Goal: Transaction & Acquisition: Purchase product/service

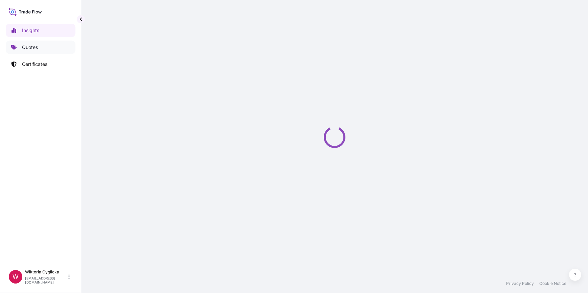
click at [47, 44] on link "Quotes" at bounding box center [41, 48] width 70 height 14
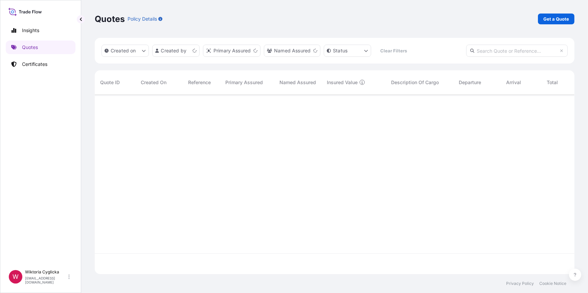
scroll to position [179, 475]
click at [508, 49] on input "text" at bounding box center [516, 51] width 101 height 12
click at [555, 21] on p "Get a Quote" at bounding box center [556, 19] width 26 height 7
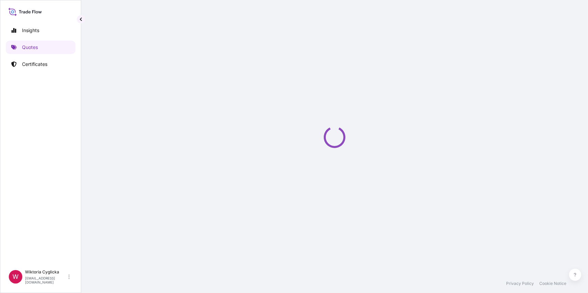
select select "Sea"
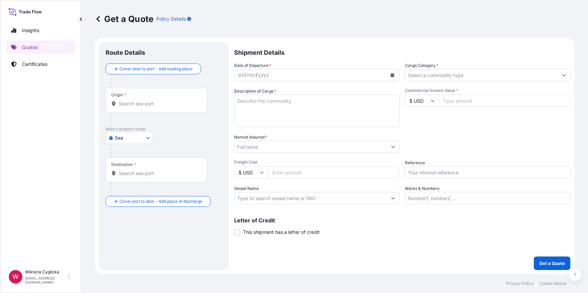
click at [437, 77] on input "Cargo Category *" at bounding box center [481, 75] width 153 height 12
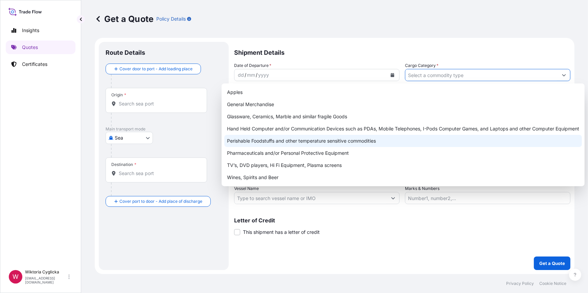
click at [275, 141] on div "Perishable Foodstuffs and other temperature sensitive commodities" at bounding box center [403, 141] width 358 height 12
type input "Perishable Foodstuffs and other temperature sensitive commodities"
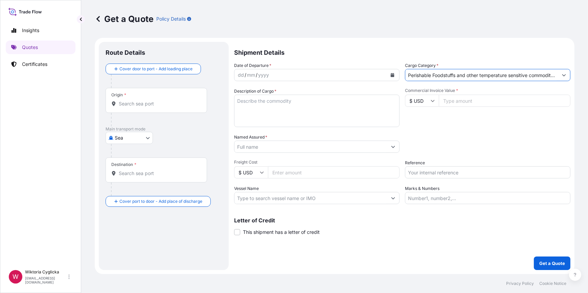
click at [419, 177] on input "Reference" at bounding box center [487, 172] width 165 height 12
paste input "S02052123"
type input "S02052123"
click at [437, 148] on div "Packing Category Type to search a container mode Please select a primary mode o…" at bounding box center [487, 143] width 165 height 19
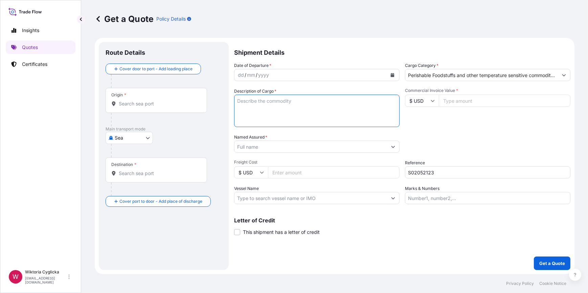
click at [284, 107] on textarea "Description of Cargo *" at bounding box center [316, 111] width 165 height 32
click at [291, 123] on textarea "Description of Cargo *" at bounding box center [316, 111] width 165 height 32
paste textarea "FRESH APPLES NET WEIGHT: 20160 KG HS CODE: 080810"
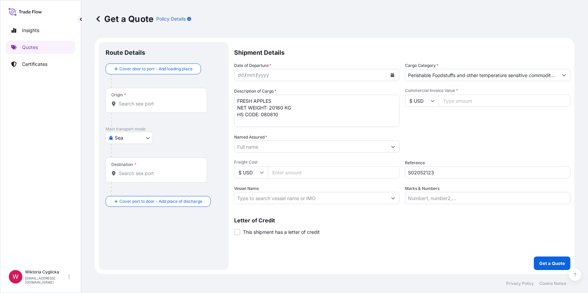
click at [235, 97] on textarea "FRESH APPLES NET WEIGHT: 20160 KG HS CODE: 080810" at bounding box center [316, 111] width 165 height 32
click at [243, 97] on textarea "FRESH APPLES NET WEIGHT: 20160 KG HS CODE: 080810" at bounding box center [316, 111] width 165 height 32
paste textarea "SEGU 9379147"
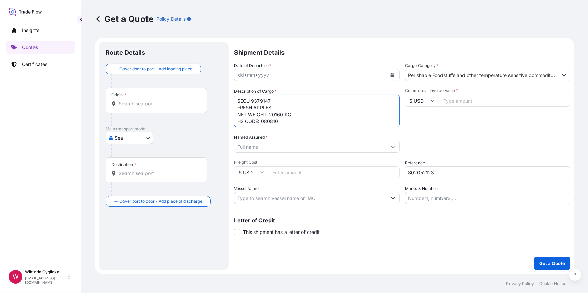
click at [251, 99] on textarea "SEGU 9379147 FRESH APPLES NET WEIGHT: 20160 KG HS CODE: 080810" at bounding box center [316, 111] width 165 height 32
type textarea "SEGU9379147 FRESH APPLES NET WEIGHT: 20160 KG HS CODE: 080810"
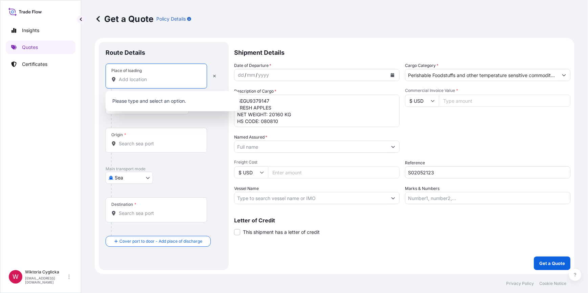
click at [129, 81] on input "Place of loading" at bounding box center [159, 79] width 80 height 7
paste input "WARKA"
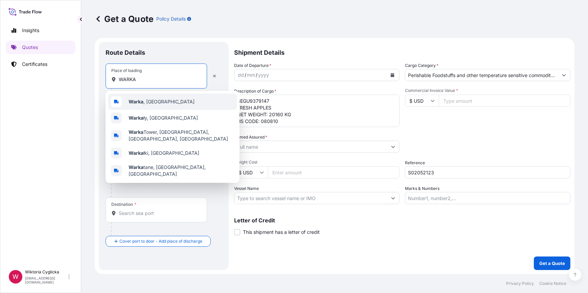
click at [134, 99] on b "Warka" at bounding box center [136, 102] width 15 height 6
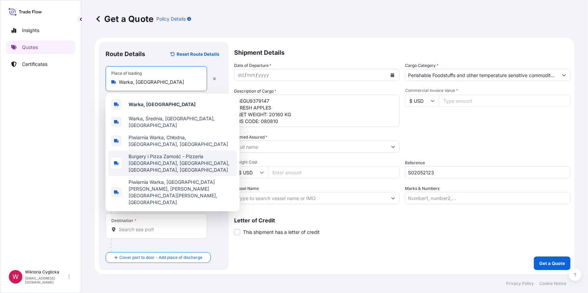
click at [129, 158] on span "Burgery i Pizza Zamość - Pizzeria [GEOGRAPHIC_DATA], [GEOGRAPHIC_DATA], [GEOGRA…" at bounding box center [182, 163] width 106 height 20
paste input "[GEOGRAPHIC_DATA]"
type input "Burgery i Pizza Zamość - Pizzeria [GEOGRAPHIC_DATA], [GEOGRAPHIC_DATA], [GEOGRA…"
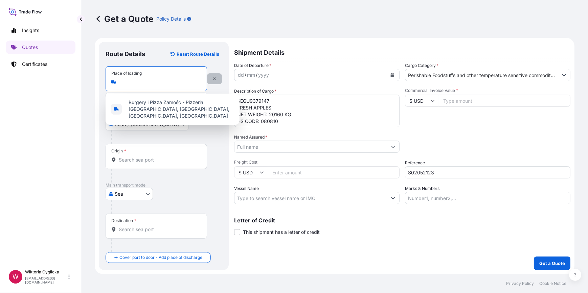
click at [210, 80] on button "button" at bounding box center [214, 78] width 15 height 11
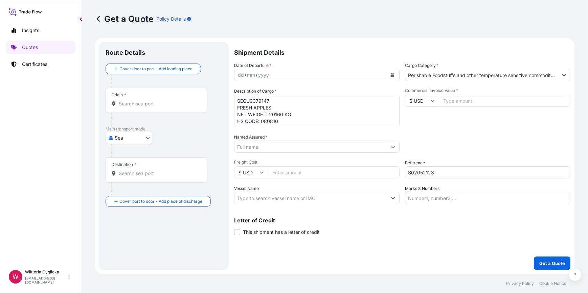
click at [135, 169] on div "Destination *" at bounding box center [156, 170] width 101 height 25
click at [135, 170] on input "Destination *" at bounding box center [159, 173] width 80 height 7
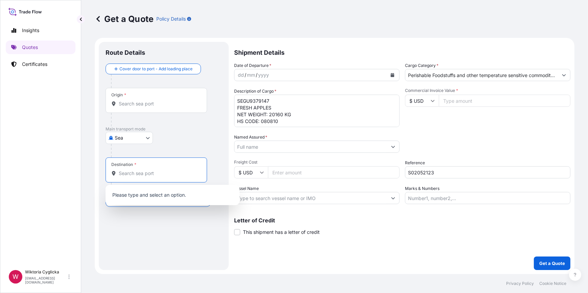
click at [131, 110] on div "Origin *" at bounding box center [156, 100] width 101 height 25
click at [131, 107] on input "Origin *" at bounding box center [159, 103] width 80 height 7
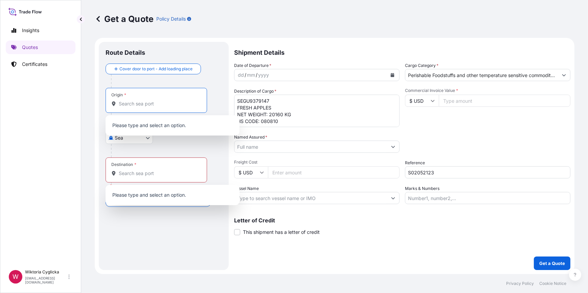
paste input "[GEOGRAPHIC_DATA]"
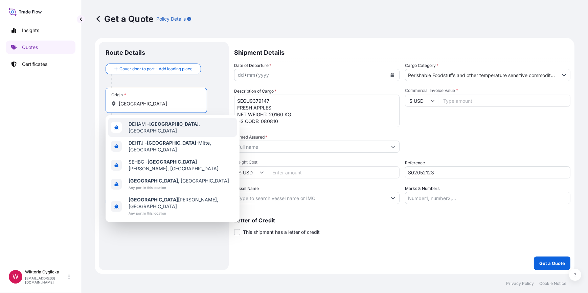
click at [138, 124] on span "DEHAM - [GEOGRAPHIC_DATA] , [GEOGRAPHIC_DATA]" at bounding box center [182, 128] width 106 height 14
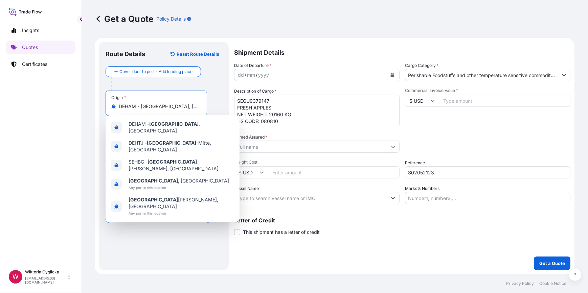
type input "DEHAM - [GEOGRAPHIC_DATA], [GEOGRAPHIC_DATA]"
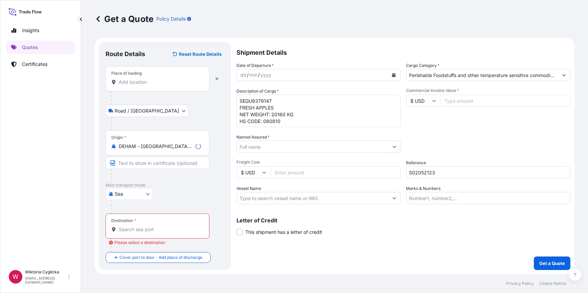
click at [143, 88] on div "Place of loading" at bounding box center [158, 78] width 104 height 25
click at [143, 86] on input "Place of loading" at bounding box center [160, 82] width 82 height 7
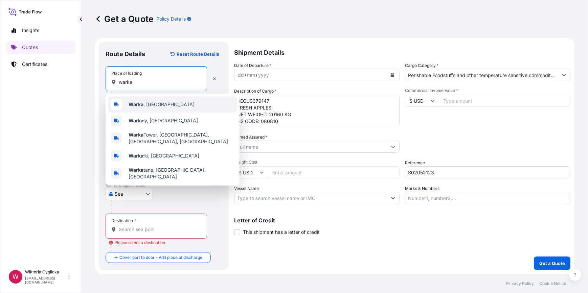
click at [144, 100] on div "Warka , [GEOGRAPHIC_DATA]" at bounding box center [172, 104] width 129 height 16
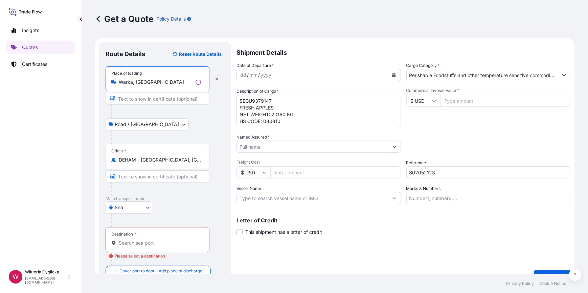
type input "Warka, [GEOGRAPHIC_DATA]"
click at [139, 246] on input "Destination * Please select a destination" at bounding box center [160, 243] width 82 height 7
click at [133, 249] on div "Destination *" at bounding box center [156, 239] width 101 height 25
click at [133, 247] on input "Destination * Please select a destination" at bounding box center [159, 243] width 80 height 7
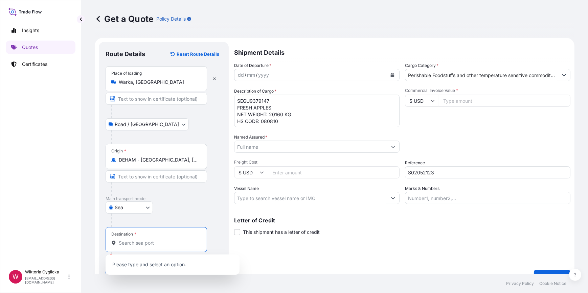
paste input "NHAVA SHEVA"
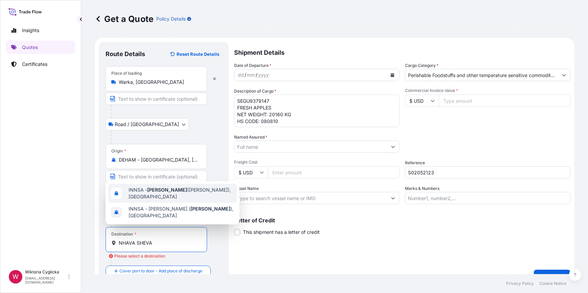
click at [157, 186] on div "INNSA - [GEOGRAPHIC_DATA] ([PERSON_NAME]), [GEOGRAPHIC_DATA]" at bounding box center [172, 193] width 129 height 19
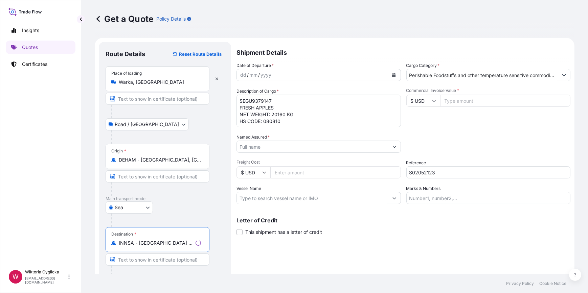
type input "INNSA - [GEOGRAPHIC_DATA] ([PERSON_NAME]), [GEOGRAPHIC_DATA]"
click at [304, 111] on textarea "SEGU9379147 FRESH APPLES NET WEIGHT: 20160 KG HS CODE: 080810" at bounding box center [318, 111] width 164 height 32
click at [297, 122] on textarea "SEGU9379147 FRESH APPLES NET WEIGHT: 20160 KG HS CODE: 080810" at bounding box center [316, 111] width 165 height 32
click at [285, 123] on textarea "SEGU9379147 FRESH APPLES NET WEIGHT: 20160 KG HS CODE: 080810 GROSS WEIGHT:" at bounding box center [316, 111] width 165 height 32
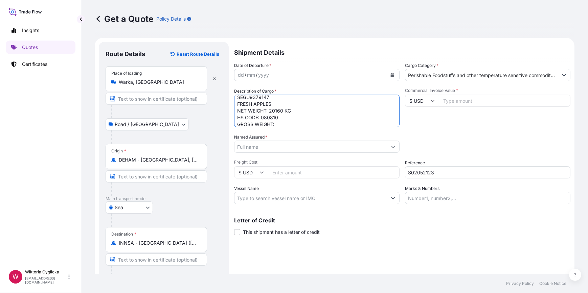
paste textarea "22260"
type textarea "SEGU9379147 FRESH APPLES NET WEIGHT: 20160 KG HS CODE: 080810 GROSS WEIGHT: 222…"
click at [264, 138] on label "Named Assured *" at bounding box center [250, 137] width 33 height 7
click at [264, 141] on input "Named Assured *" at bounding box center [310, 147] width 153 height 12
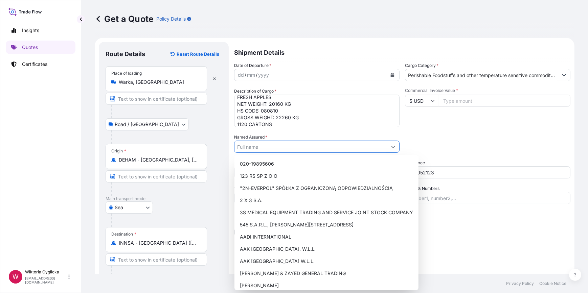
click at [264, 145] on input "Named Assured *" at bounding box center [310, 147] width 153 height 12
paste input "[PERSON_NAME] INTERNATIONAL AGRO FRUITS PRIVATE LIMITED"
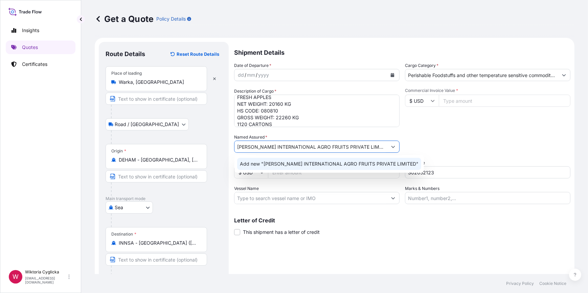
click at [272, 164] on span "Add new "[PERSON_NAME] INTERNATIONAL AGRO FRUITS PRIVATE LIMITED"" at bounding box center [329, 164] width 179 height 7
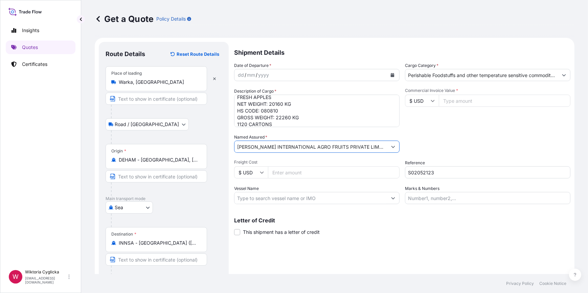
type input "[PERSON_NAME] INTERNATIONAL AGRO FRUITS PRIVATE LIMITED"
click at [456, 102] on input "Commercial Invoice Value *" at bounding box center [505, 101] width 132 height 12
type input "27776"
click at [473, 118] on div "Commercial Invoice Value * $ USD 27776" at bounding box center [487, 107] width 165 height 39
click at [392, 73] on button "Calendar" at bounding box center [392, 75] width 11 height 11
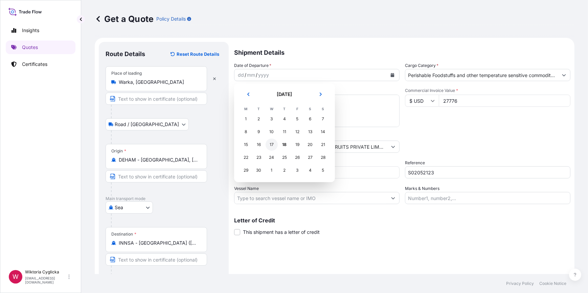
click at [272, 144] on div "17" at bounding box center [272, 145] width 12 height 12
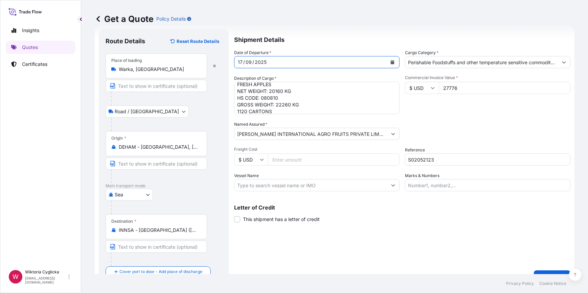
scroll to position [26, 0]
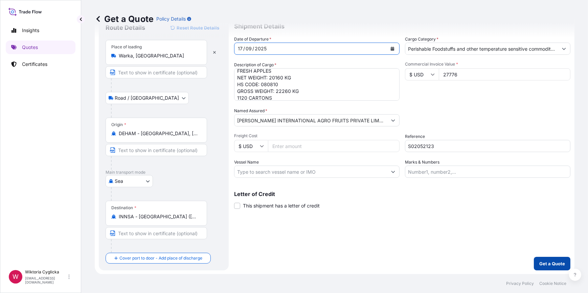
click at [546, 266] on p "Get a Quote" at bounding box center [552, 263] width 26 height 7
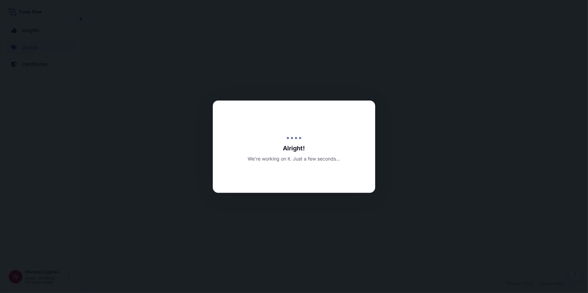
select select "Road / [GEOGRAPHIC_DATA]"
select select "Sea"
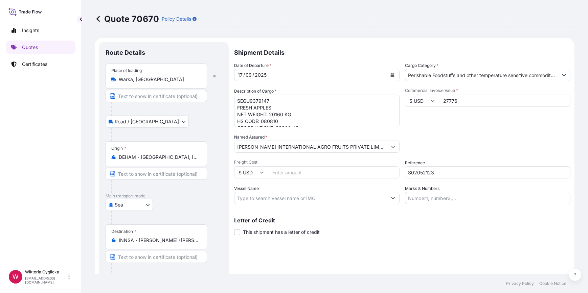
click at [438, 78] on input "Perishable Foodstuffs and other temperature sensitive commodities" at bounding box center [481, 75] width 153 height 12
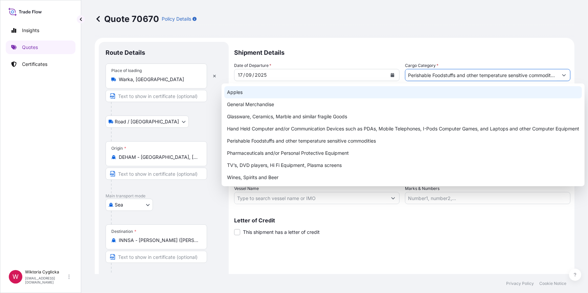
click at [271, 94] on div "Apples" at bounding box center [403, 92] width 358 height 12
type input "Apples"
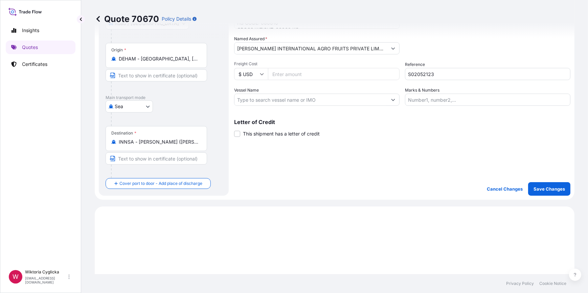
scroll to position [133, 0]
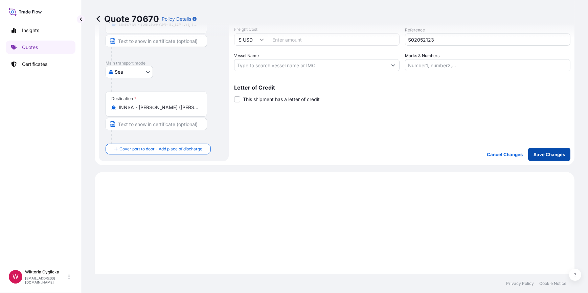
click at [544, 153] on p "Save Changes" at bounding box center [548, 154] width 31 height 7
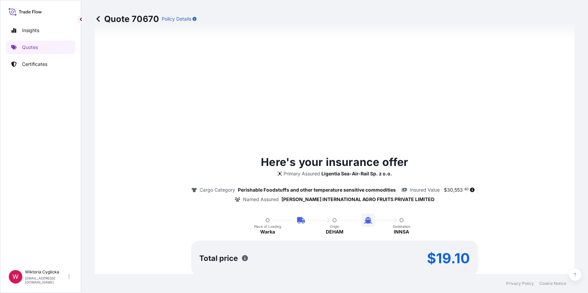
select select "Road / [GEOGRAPHIC_DATA]"
select select "Sea"
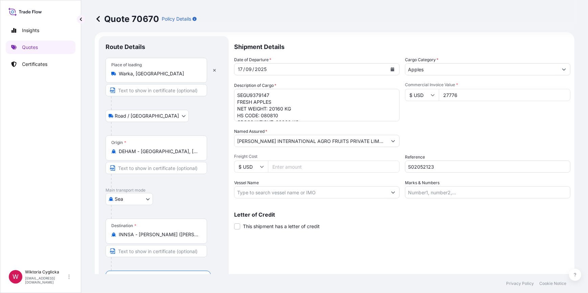
scroll to position [1, 0]
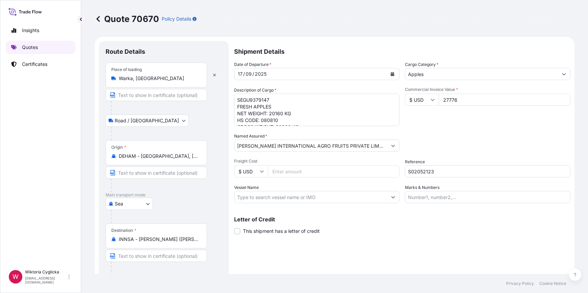
click at [35, 50] on p "Quotes" at bounding box center [30, 47] width 16 height 7
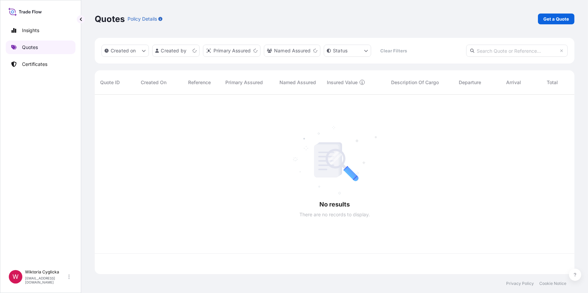
scroll to position [179, 475]
click at [550, 19] on p "Get a Quote" at bounding box center [556, 19] width 26 height 7
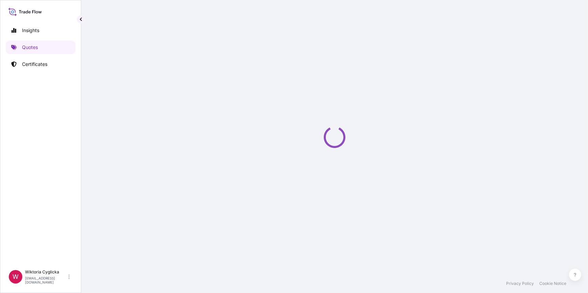
select select "Sea"
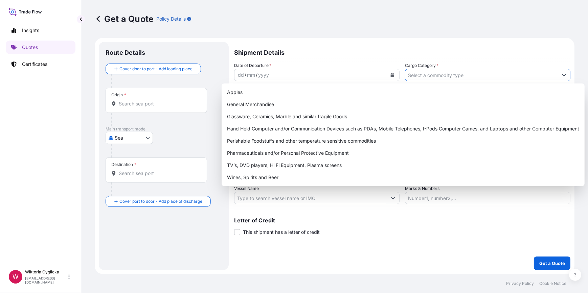
click at [441, 72] on input "Cargo Category *" at bounding box center [481, 75] width 153 height 12
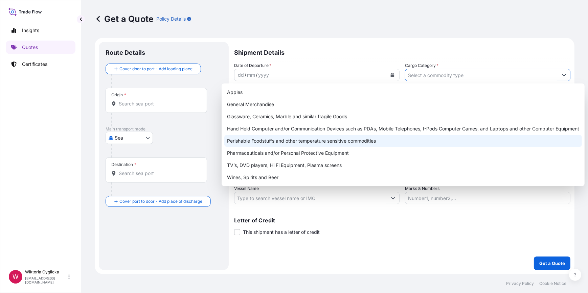
click at [311, 138] on div "Perishable Foodstuffs and other temperature sensitive commodities" at bounding box center [403, 141] width 358 height 12
type input "Perishable Foodstuffs and other temperature sensitive commodities"
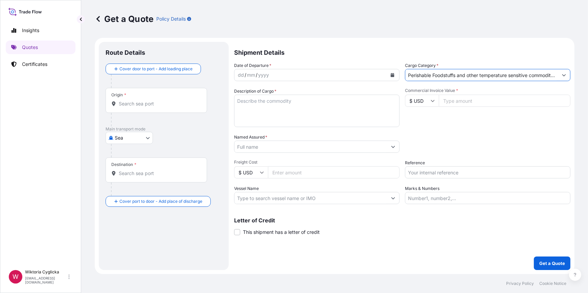
click at [430, 167] on input "Reference" at bounding box center [487, 172] width 165 height 12
paste input "S02050752"
type input "S02050752"
click at [436, 154] on div "Date of Departure * dd / mm / yyyy Cargo Category * Perishable Foodstuffs and o…" at bounding box center [402, 133] width 336 height 142
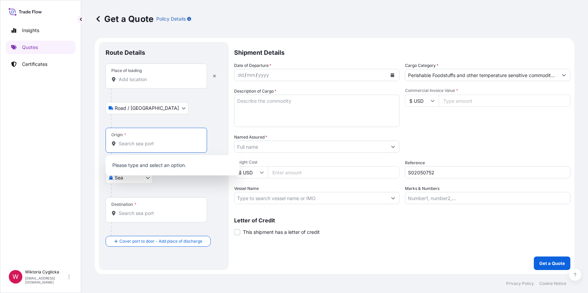
click at [139, 143] on input "Origin *" at bounding box center [159, 143] width 80 height 7
paste input "GDANSK"
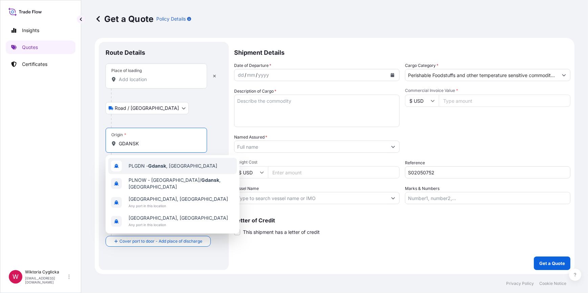
click at [134, 166] on span "PLGDN - [GEOGRAPHIC_DATA] , [GEOGRAPHIC_DATA]" at bounding box center [173, 166] width 89 height 7
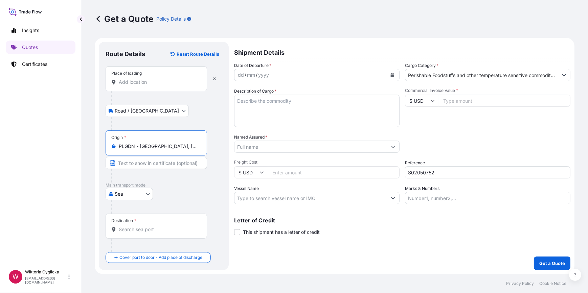
type input "PLGDN - [GEOGRAPHIC_DATA], [GEOGRAPHIC_DATA]"
click at [150, 229] on input "Destination *" at bounding box center [159, 229] width 80 height 7
paste input "[GEOGRAPHIC_DATA]"
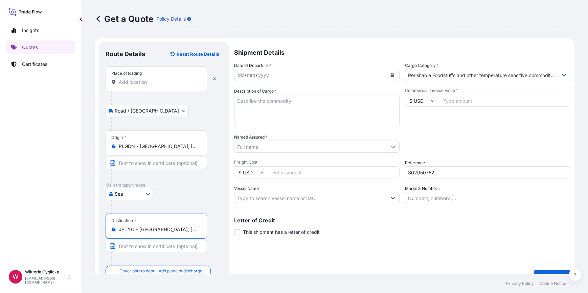
type input "JPTYO - [GEOGRAPHIC_DATA], [GEOGRAPHIC_DATA]"
click at [284, 109] on textarea "Description of Cargo *" at bounding box center [316, 111] width 165 height 32
click at [391, 73] on icon "Calendar" at bounding box center [393, 75] width 4 height 4
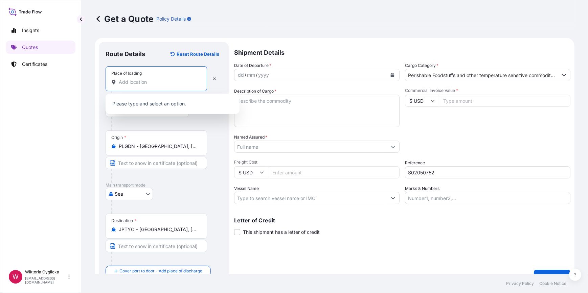
click at [142, 81] on input "Place of loading" at bounding box center [159, 82] width 80 height 7
paste input "WIAZOWNA"
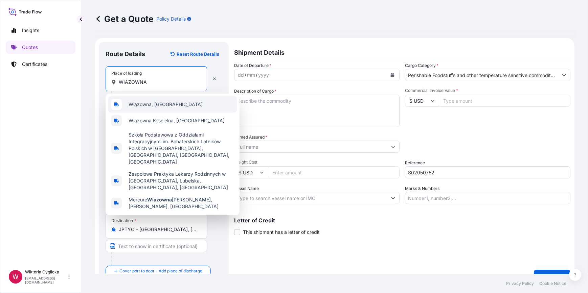
click at [141, 103] on span "Wiązowna, [GEOGRAPHIC_DATA]" at bounding box center [166, 104] width 74 height 7
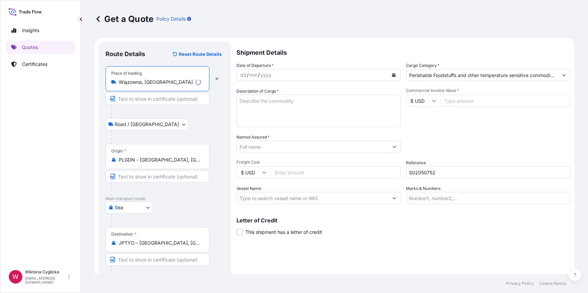
type input "Wiązowna, [GEOGRAPHIC_DATA]"
click at [392, 75] on icon "Calendar" at bounding box center [394, 75] width 4 height 4
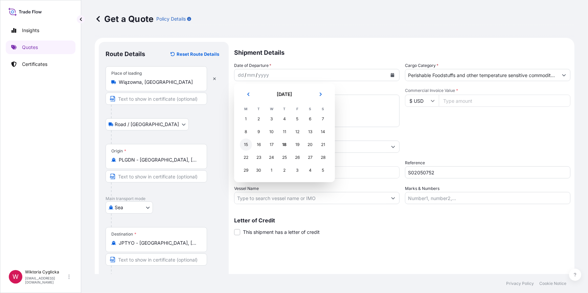
click at [248, 144] on div "15" at bounding box center [246, 145] width 12 height 12
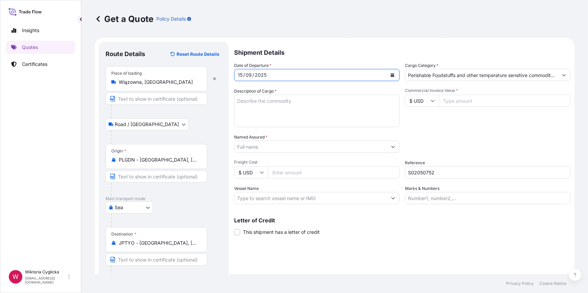
click at [456, 113] on div "Commercial Invoice Value * $ USD" at bounding box center [487, 107] width 165 height 39
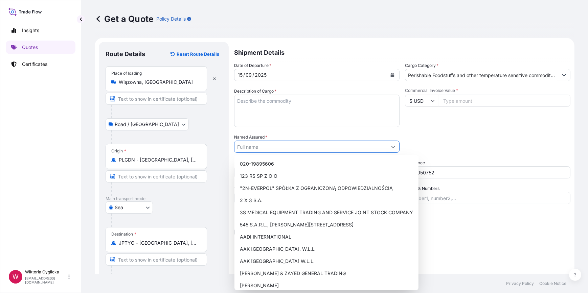
click at [271, 151] on input "Named Assured *" at bounding box center [310, 147] width 153 height 12
paste input "BELC CORPORATION LIMITED"
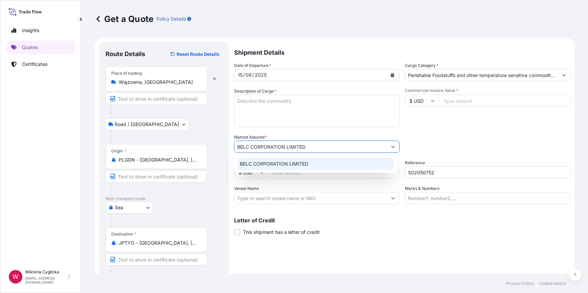
click at [272, 164] on span "BELC CORPORATION LIMITED" at bounding box center [274, 164] width 68 height 7
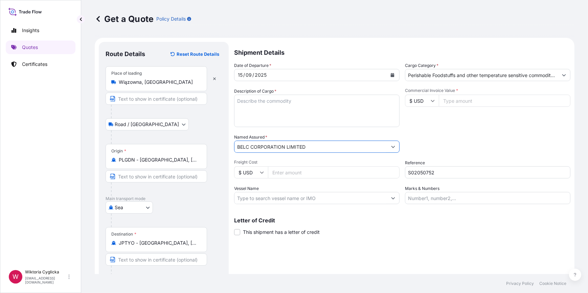
type input "BELC CORPORATION LIMITED"
click at [418, 105] on input "$ USD" at bounding box center [422, 101] width 34 height 12
click at [420, 116] on div "€ EUR" at bounding box center [419, 119] width 28 height 13
type input "€ EUR"
click at [447, 102] on input "Commercial Invoice Value *" at bounding box center [505, 101] width 132 height 12
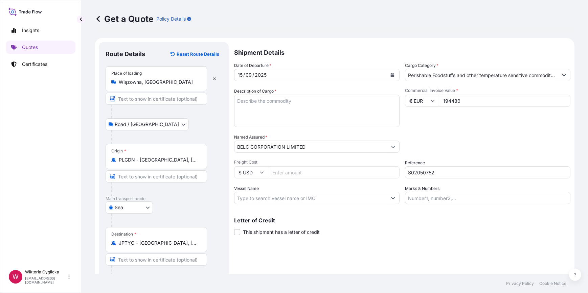
type input "194480"
click at [451, 114] on div "Commercial Invoice Value * € EUR 194480" at bounding box center [487, 107] width 165 height 39
click at [285, 113] on textarea "Description of Cargo *" at bounding box center [316, 111] width 165 height 32
click at [284, 112] on textarea "Description of Cargo *" at bounding box center [316, 111] width 165 height 32
paste textarea "CHOCOLATE"
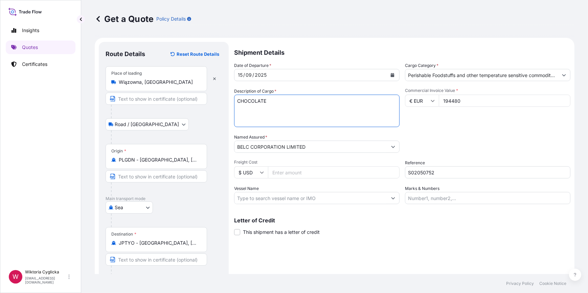
click at [274, 107] on textarea "CHOCOLATE" at bounding box center [316, 111] width 165 height 32
paste textarea "CHOCOLATE"
click at [330, 114] on textarea "CHOCOLATE CHOCOLATE" at bounding box center [316, 111] width 165 height 32
drag, startPoint x: 244, startPoint y: 111, endPoint x: 223, endPoint y: 111, distance: 20.3
click at [223, 111] on form "Route Details Reset Route Details Place of loading Wiązowna, [GEOGRAPHIC_DATA] …" at bounding box center [335, 169] width 480 height 263
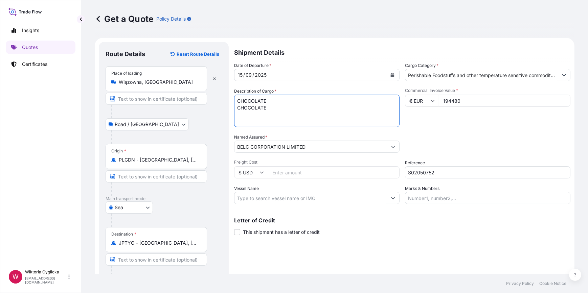
paste textarea "NET WEIGHT: 20800 KG"
click at [236, 98] on textarea "CHOCOLATE NET WEIGHT: 20800 KG" at bounding box center [316, 111] width 165 height 32
paste textarea "FSCU5332352"
click at [295, 115] on textarea "FSCU5332352 CHOCOLATE NET WEIGHT: 20800 KG" at bounding box center [316, 111] width 165 height 32
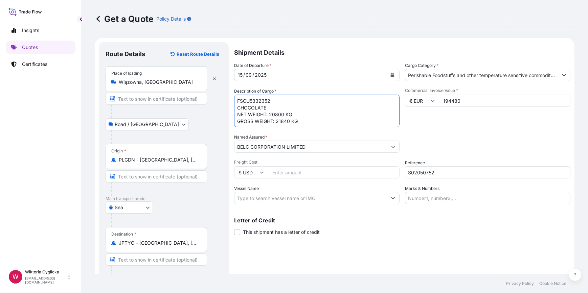
scroll to position [4, 0]
type textarea "FSCU5332352 CHOCOLATE NET WEIGHT: 20800 KG GROSS WEIGHT: 21840 KG 3200 CARTONS"
click at [437, 142] on div "Packing Category Type to search a container mode Please select a primary mode o…" at bounding box center [487, 143] width 165 height 19
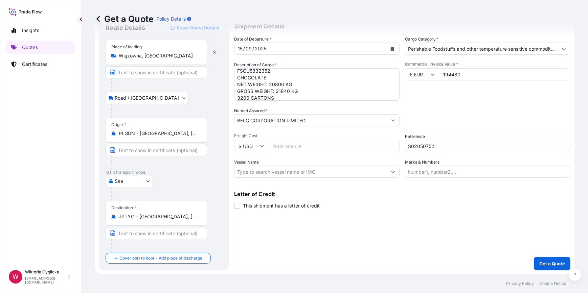
click at [534, 260] on button "Get a Quote" at bounding box center [552, 264] width 37 height 14
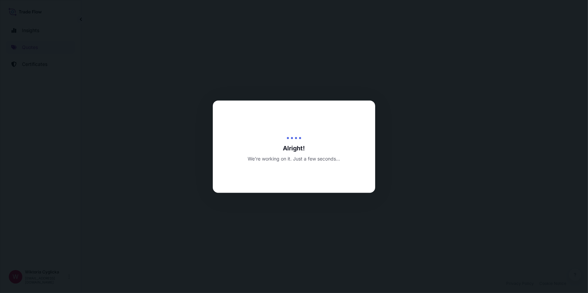
select select "Road / [GEOGRAPHIC_DATA]"
select select "Sea"
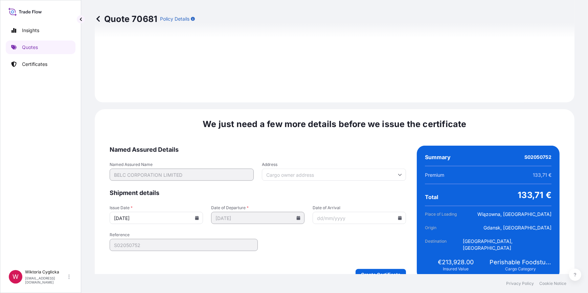
scroll to position [809, 0]
click at [197, 215] on icon at bounding box center [197, 217] width 4 height 4
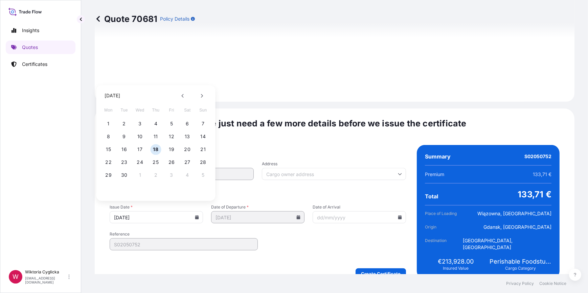
click at [113, 147] on div "15 16 17 18 19 20 21" at bounding box center [156, 149] width 108 height 12
click at [110, 151] on button "15" at bounding box center [108, 149] width 11 height 11
type input "[DATE]"
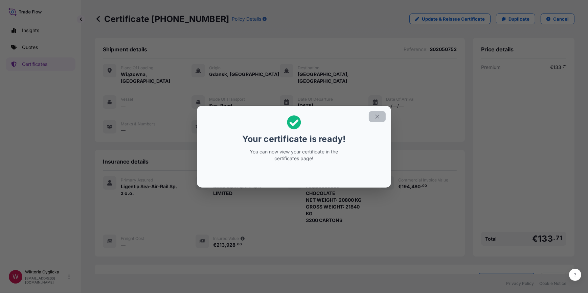
click at [377, 114] on icon "button" at bounding box center [377, 117] width 6 height 6
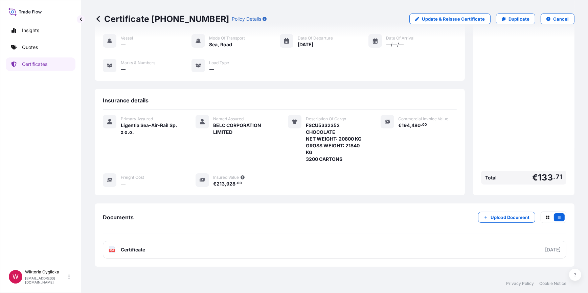
scroll to position [76, 0]
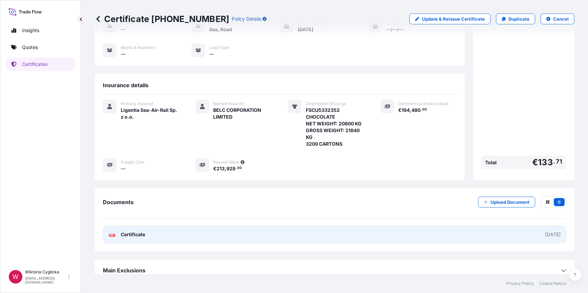
click at [421, 226] on link "PDF Certificate [DATE]" at bounding box center [334, 235] width 463 height 18
click at [315, 230] on link "PDF Certificate [DATE]" at bounding box center [334, 235] width 463 height 18
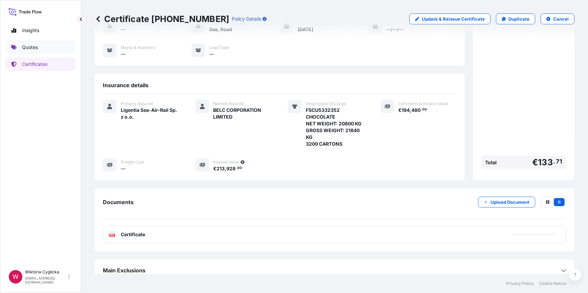
click at [50, 47] on link "Quotes" at bounding box center [41, 48] width 70 height 14
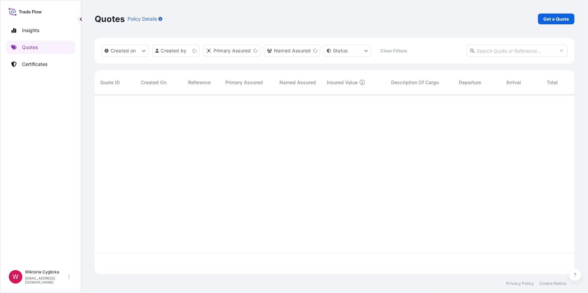
scroll to position [179, 475]
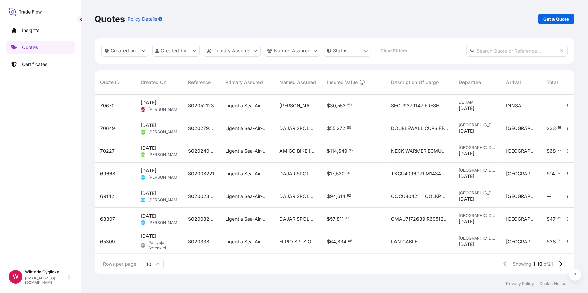
click at [551, 20] on p "Get a Quote" at bounding box center [556, 19] width 26 height 7
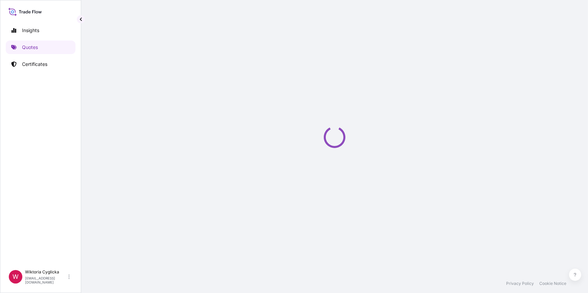
select select "Sea"
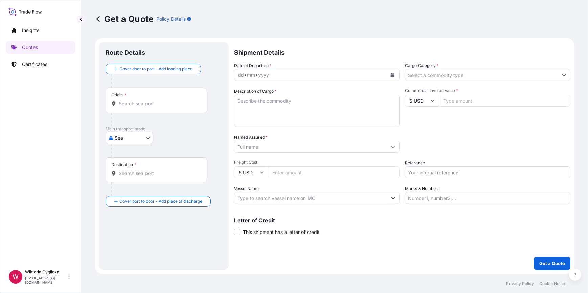
click at [453, 78] on input "Cargo Category *" at bounding box center [481, 75] width 153 height 12
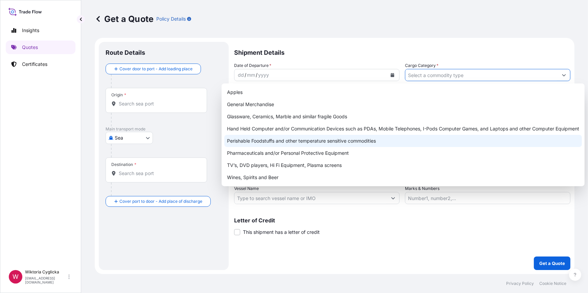
click at [344, 139] on div "Perishable Foodstuffs and other temperature sensitive commodities" at bounding box center [403, 141] width 358 height 12
type input "Perishable Foodstuffs and other temperature sensitive commodities"
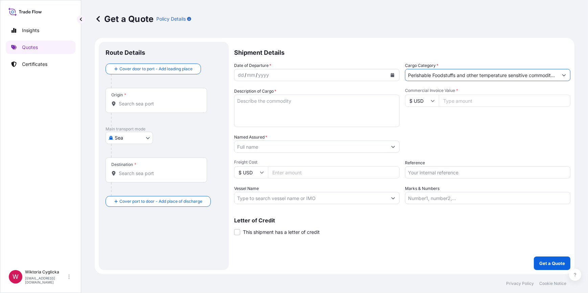
click at [430, 176] on input "Reference" at bounding box center [487, 172] width 165 height 12
paste input "S02051397"
type input "S02051397"
click at [436, 145] on div "Packing Category Type to search a container mode Please select a primary mode o…" at bounding box center [487, 143] width 165 height 19
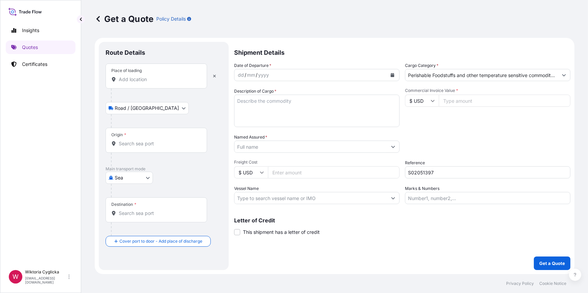
click at [163, 140] on div "Origin *" at bounding box center [156, 140] width 101 height 25
click at [163, 140] on input "Origin *" at bounding box center [159, 143] width 80 height 7
paste input "GDYNIA"
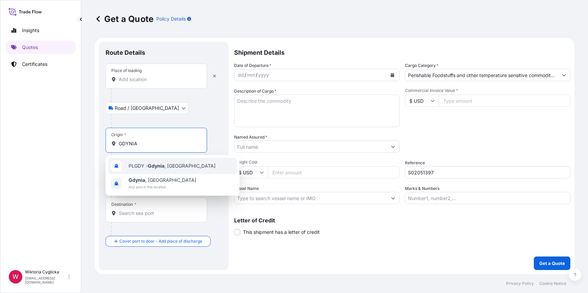
click at [139, 164] on span "PLGDY - [GEOGRAPHIC_DATA] , [GEOGRAPHIC_DATA]" at bounding box center [172, 166] width 87 height 7
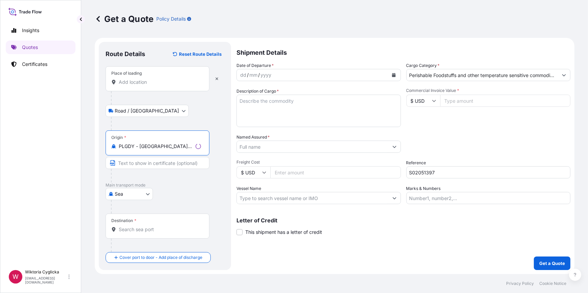
type input "PLGDY - [GEOGRAPHIC_DATA], [GEOGRAPHIC_DATA]"
click at [144, 230] on input "Destination *" at bounding box center [159, 229] width 80 height 7
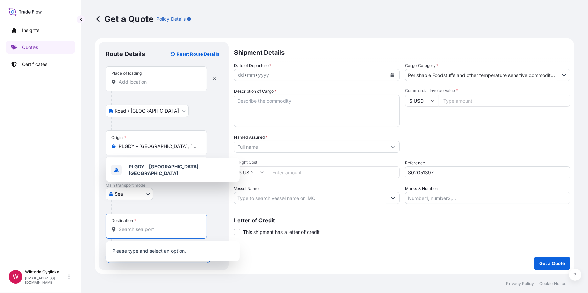
paste input "[GEOGRAPHIC_DATA]"
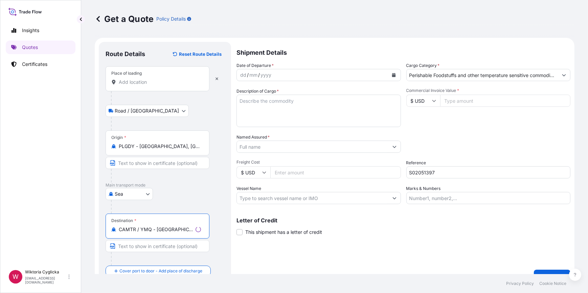
type input "CAMTR / YMQ - [GEOGRAPHIC_DATA], [GEOGRAPHIC_DATA]"
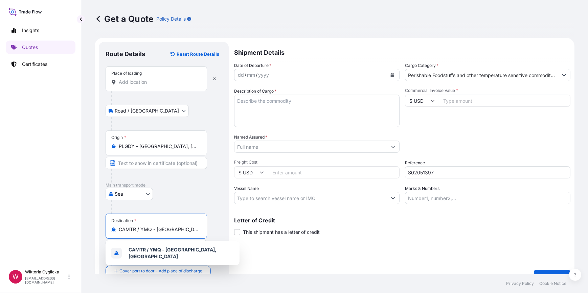
click at [142, 85] on input "Place of loading" at bounding box center [159, 82] width 80 height 7
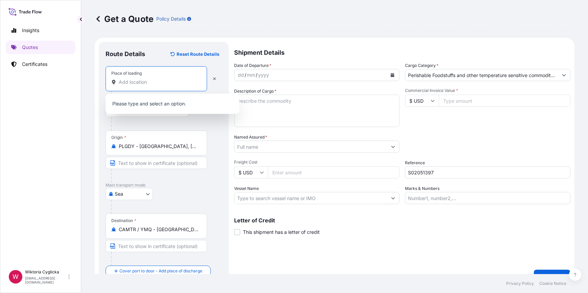
paste input "[GEOGRAPHIC_DATA]"
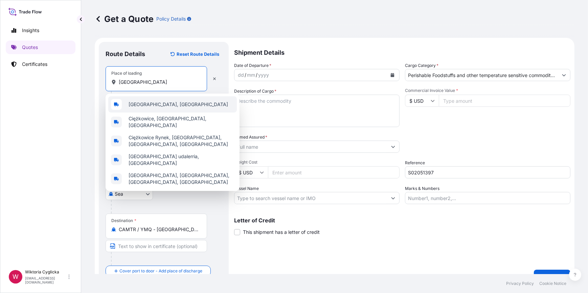
click at [149, 100] on div "[GEOGRAPHIC_DATA], [GEOGRAPHIC_DATA]" at bounding box center [172, 104] width 129 height 16
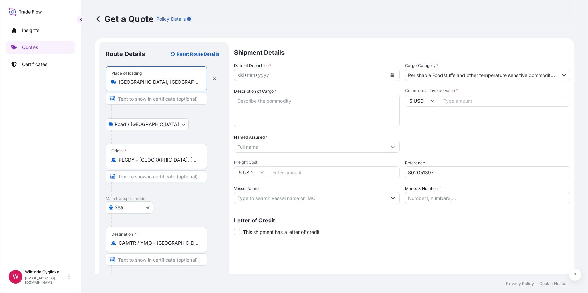
type input "[GEOGRAPHIC_DATA], [GEOGRAPHIC_DATA]"
click at [392, 74] on icon "Calendar" at bounding box center [392, 75] width 4 height 4
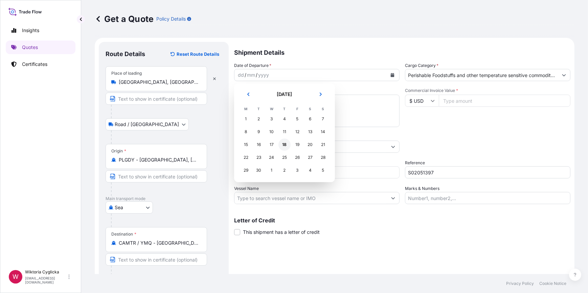
click at [281, 143] on div "18" at bounding box center [284, 145] width 12 height 12
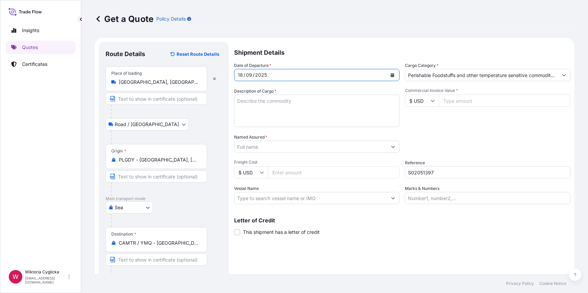
click at [291, 116] on textarea "Description of Cargo *" at bounding box center [316, 111] width 165 height 32
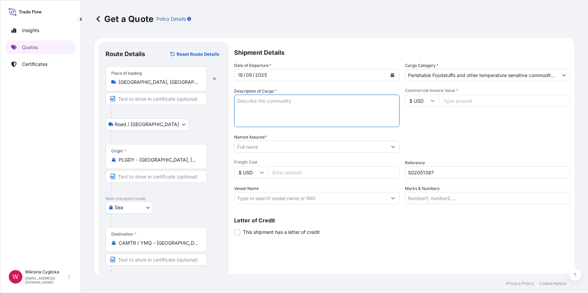
click at [451, 121] on div "Commercial Invoice Value * $ USD" at bounding box center [487, 107] width 165 height 39
click at [300, 148] on input "Named Assured *" at bounding box center [310, 147] width 153 height 12
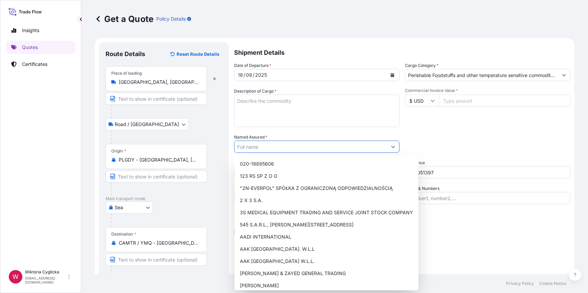
paste input "TRI-STAR INTERNATIONAL BRAND MANAGEMENT INC."
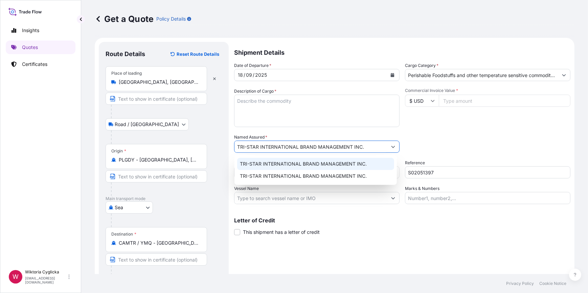
click at [281, 165] on span "TRI-STAR INTERNATIONAL BRAND MANAGEMENT INC." at bounding box center [303, 164] width 127 height 7
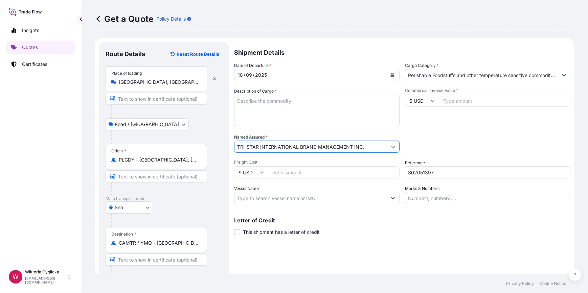
type input "TRI-STAR INTERNATIONAL BRAND MANAGEMENT INC."
click at [295, 116] on textarea "Description of Cargo *" at bounding box center [316, 111] width 165 height 32
click at [283, 109] on textarea "Description of Cargo *" at bounding box center [316, 111] width 165 height 32
paste textarea "SOUP IN JARS HS CODE: 210410 NET WEIGHT: 15193 KGS"
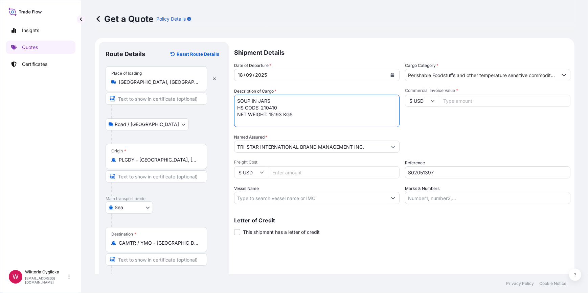
click at [307, 118] on textarea "SOUP IN JARS HS CODE: 210410 NET WEIGHT: 15193 KGS" at bounding box center [316, 111] width 165 height 32
click at [297, 120] on textarea "SOUP IN JARS HS CODE: 210410 NET WEIGHT: 15193 KGS" at bounding box center [316, 111] width 165 height 32
paste textarea "22969"
type textarea "SOUP IN JARS HS CODE: 210410 NET WEIGHT: 15193 KGS GROSS WEIGHT: 22969 KG 2700 …"
click at [429, 125] on div "Commercial Invoice Value * $ USD" at bounding box center [487, 107] width 165 height 39
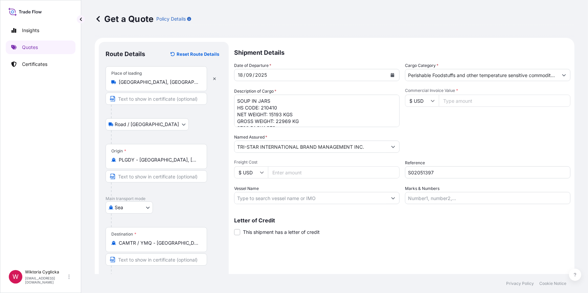
click at [419, 98] on input "$ USD" at bounding box center [422, 101] width 34 height 12
click at [416, 140] on div "zł PLN" at bounding box center [419, 134] width 28 height 13
type input "zł PLN"
click at [443, 95] on input "Commercial Invoice Value *" at bounding box center [505, 101] width 132 height 12
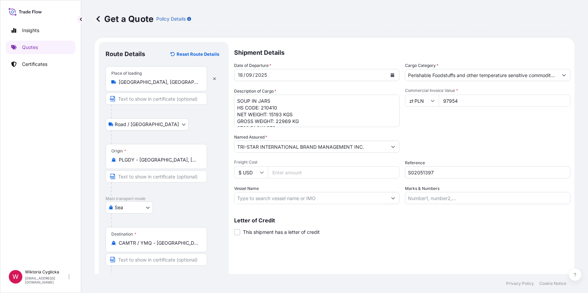
type input "97954"
click at [480, 122] on div "Commercial Invoice Value * zł PLN 97954" at bounding box center [487, 107] width 165 height 39
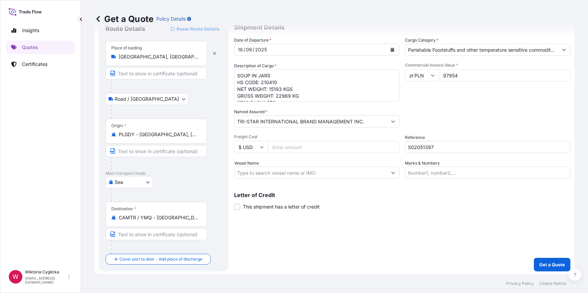
scroll to position [26, 0]
click at [545, 260] on p "Get a Quote" at bounding box center [552, 263] width 26 height 7
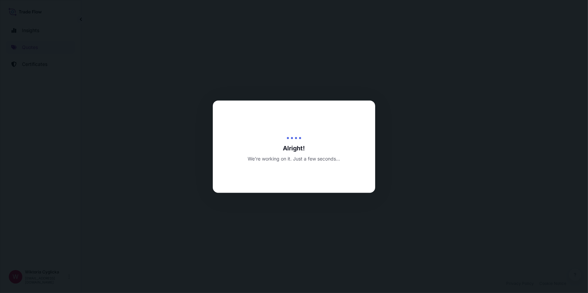
select select "Road / [GEOGRAPHIC_DATA]"
select select "Sea"
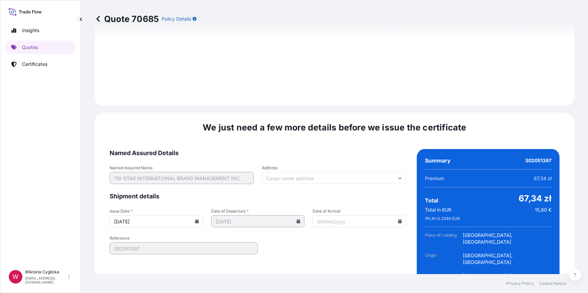
scroll to position [854, 0]
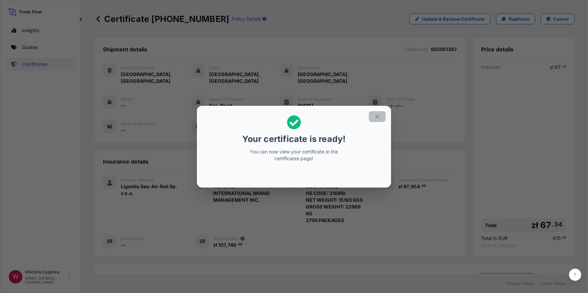
click at [377, 118] on icon "button" at bounding box center [377, 117] width 6 height 6
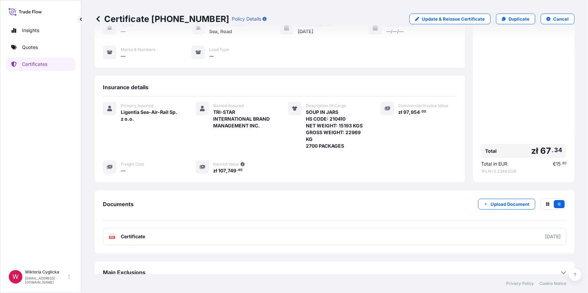
scroll to position [76, 0]
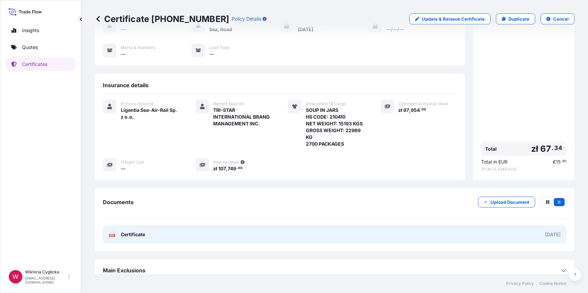
click at [159, 233] on link "PDF Certificate [DATE]" at bounding box center [334, 235] width 463 height 18
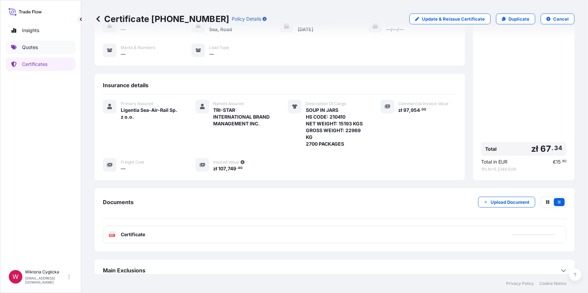
click at [48, 47] on link "Quotes" at bounding box center [41, 48] width 70 height 14
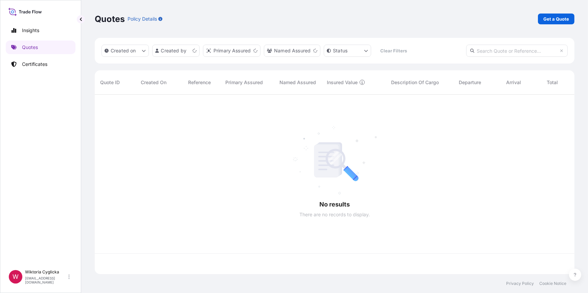
scroll to position [179, 475]
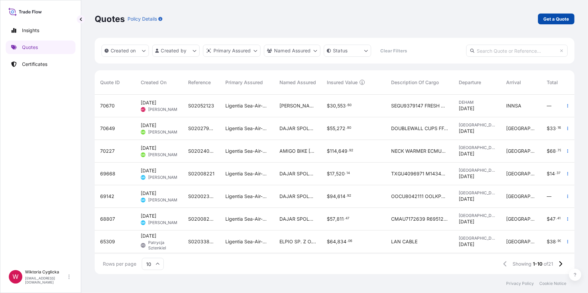
click at [554, 22] on p "Get a Quote" at bounding box center [556, 19] width 26 height 7
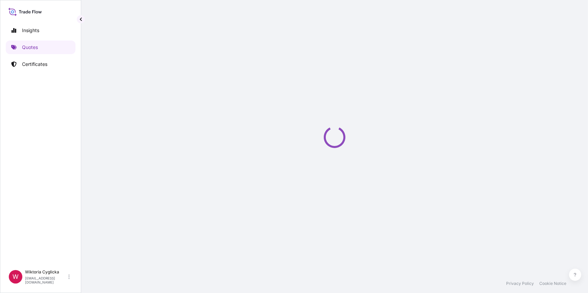
select select "Sea"
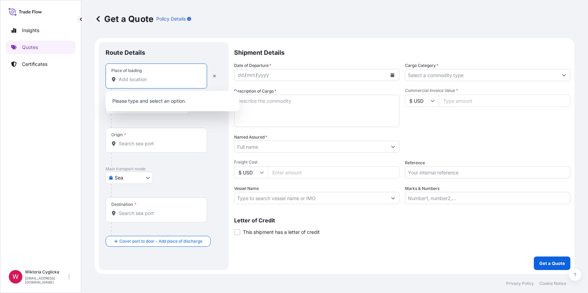
click at [188, 82] on input "Place of loading" at bounding box center [159, 79] width 80 height 7
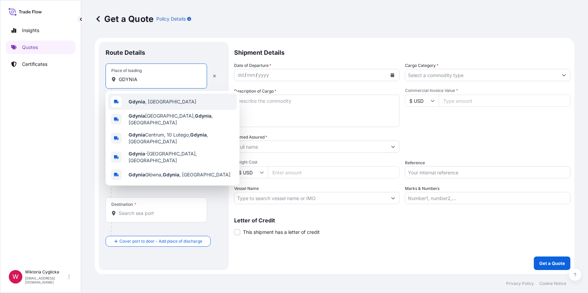
click at [149, 105] on span "[GEOGRAPHIC_DATA] , [GEOGRAPHIC_DATA]" at bounding box center [163, 101] width 68 height 7
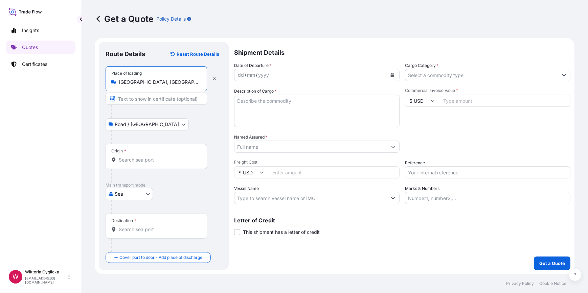
type input "[GEOGRAPHIC_DATA], [GEOGRAPHIC_DATA]"
click at [429, 167] on input "Reference" at bounding box center [487, 172] width 165 height 12
paste input "S02052939"
type input "S02052939"
click at [444, 150] on div "Packing Category Type to search a container mode Please select a primary mode o…" at bounding box center [487, 143] width 165 height 19
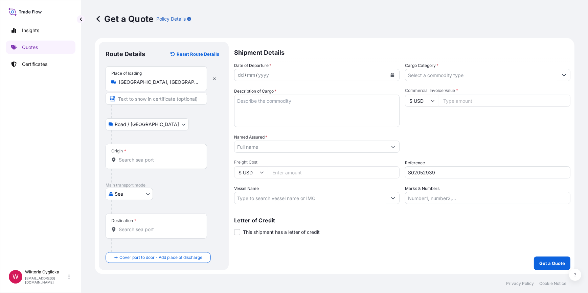
click at [445, 81] on div "Date of Departure * dd / mm / yyyy Cargo Category * Description of Cargo * Comm…" at bounding box center [402, 133] width 336 height 142
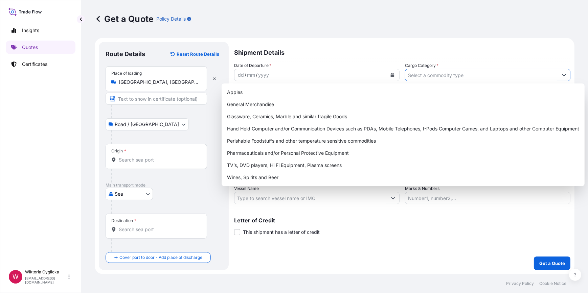
click at [443, 78] on input "Cargo Category *" at bounding box center [481, 75] width 153 height 12
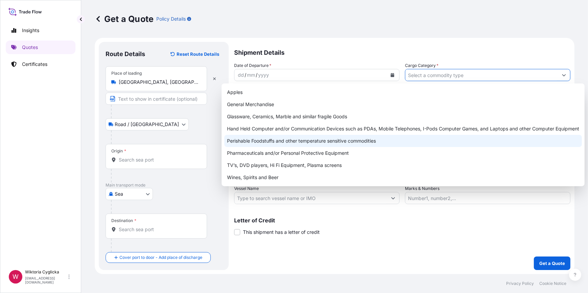
click at [327, 141] on div "Perishable Foodstuffs and other temperature sensitive commodities" at bounding box center [403, 141] width 358 height 12
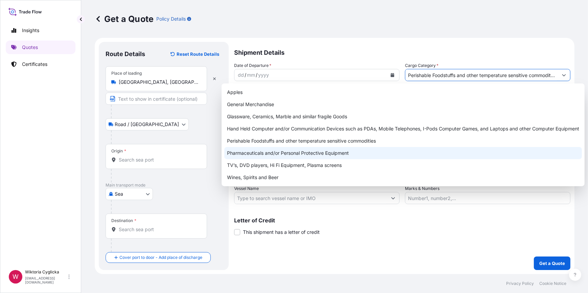
click at [269, 152] on div "Pharmaceuticals and/or Personal Protective Equipment" at bounding box center [403, 153] width 358 height 12
paste input "TOMAHAWK Y.D FOOD LTD."
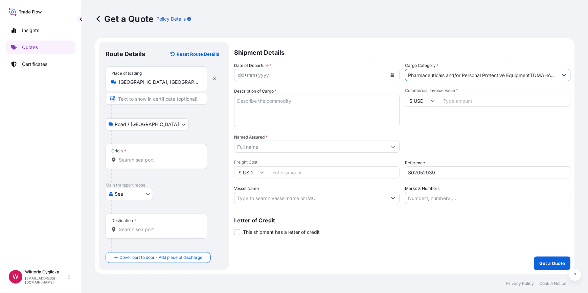
scroll to position [0, 39]
click at [566, 74] on button "Show suggestions" at bounding box center [564, 75] width 12 height 12
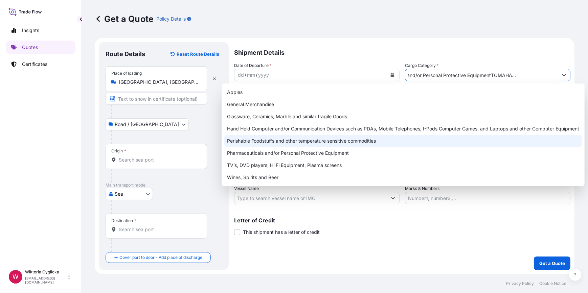
click at [309, 139] on div "Perishable Foodstuffs and other temperature sensitive commodities" at bounding box center [403, 141] width 358 height 12
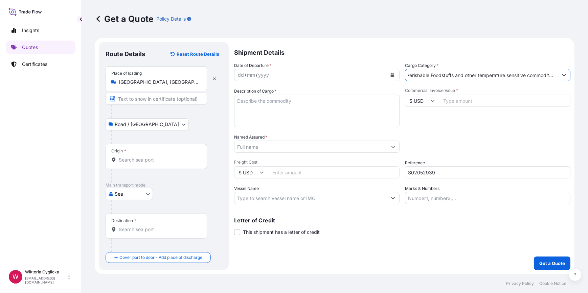
type input "Perishable Foodstuffs and other temperature sensitive commodities"
click at [263, 147] on input "Named Assured *" at bounding box center [310, 147] width 153 height 12
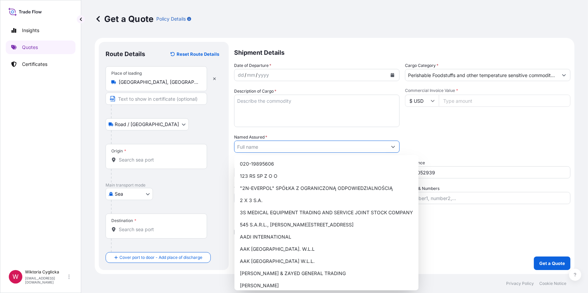
paste input "TOMAHAWK Y.D FOOD LTD."
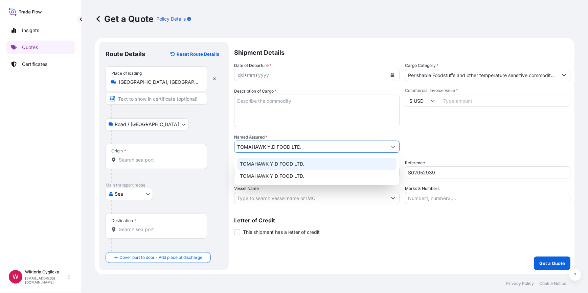
click at [269, 165] on span "TOMAHAWK Y.D FOOD LTD." at bounding box center [272, 164] width 64 height 7
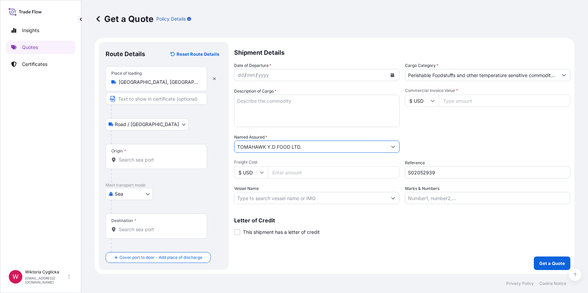
type input "TOMAHAWK Y.D FOOD LTD."
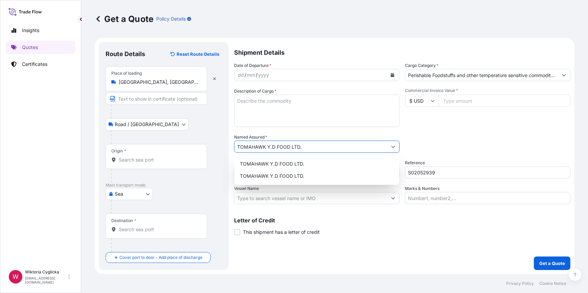
drag, startPoint x: 128, startPoint y: 224, endPoint x: 127, endPoint y: 229, distance: 5.4
click at [128, 224] on div "Destination *" at bounding box center [156, 226] width 101 height 25
click at [128, 226] on input "Destination *" at bounding box center [159, 229] width 80 height 7
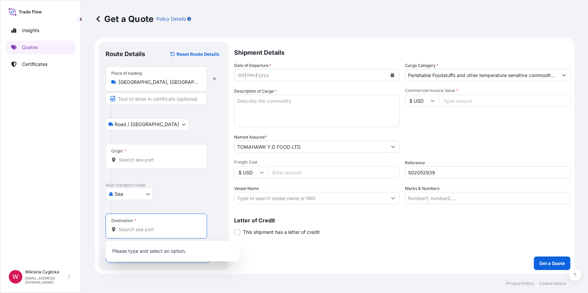
paste input "Ashdod"
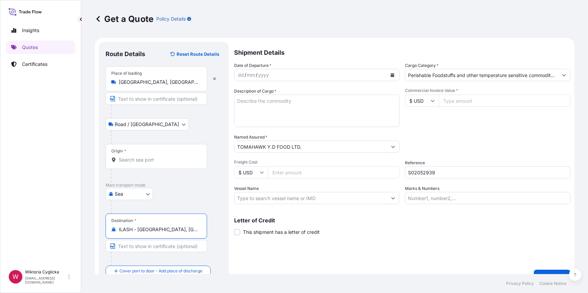
type input "ILASH - [GEOGRAPHIC_DATA], [GEOGRAPHIC_DATA]"
click at [267, 103] on textarea "Description of Cargo *" at bounding box center [316, 111] width 165 height 32
click at [391, 74] on icon "Calendar" at bounding box center [393, 75] width 4 height 4
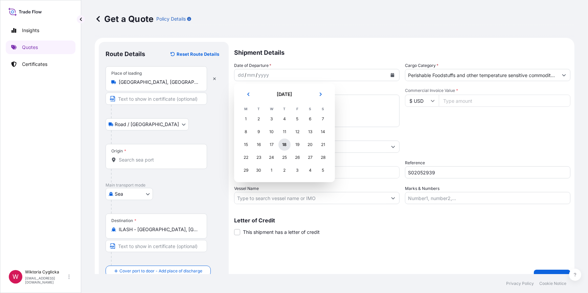
click at [283, 146] on div "18" at bounding box center [284, 145] width 12 height 12
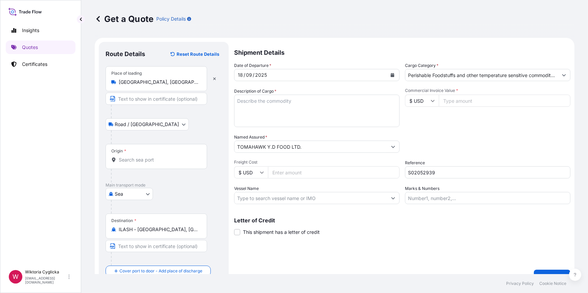
click at [295, 110] on textarea "Description of Cargo *" at bounding box center [316, 111] width 165 height 32
paste textarea "GMOU9001299 SEAL: 1591759, IW2262924030 GROSS WEIGHT: 21062,430 KG QUANTITY: 16…"
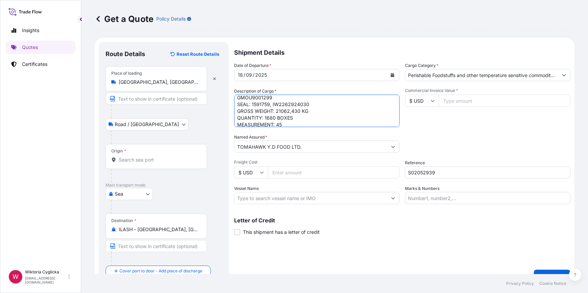
scroll to position [14, 0]
drag, startPoint x: 279, startPoint y: 120, endPoint x: 237, endPoint y: 115, distance: 42.6
click at [237, 115] on textarea "GMOU9001299 SEAL: 1591759, IW2262924030 GROSS WEIGHT: 21062,430 KG QUANTITY: 16…" at bounding box center [316, 111] width 165 height 32
drag, startPoint x: 263, startPoint y: 107, endPoint x: 226, endPoint y: 106, distance: 37.5
click at [226, 106] on form "Route Details Reset Route Details Place of loading [GEOGRAPHIC_DATA], [GEOGRAPH…" at bounding box center [335, 163] width 480 height 250
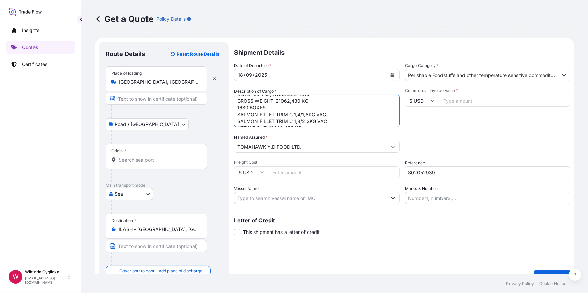
drag, startPoint x: 268, startPoint y: 107, endPoint x: 236, endPoint y: 101, distance: 32.4
click at [236, 101] on textarea "GMOU9001299 SEAL: 1591759, IW2262924030 GROSS WEIGHT: 21062,430 KG 1680 BOXES S…" at bounding box center [316, 111] width 165 height 32
drag, startPoint x: 308, startPoint y: 99, endPoint x: 236, endPoint y: 106, distance: 71.7
click at [236, 106] on textarea "GMOU9001299 SEAL: 1591759, IW2262924030 SALMON FILLET TRIM C 1,4/1,8KG VAC SALM…" at bounding box center [316, 111] width 165 height 32
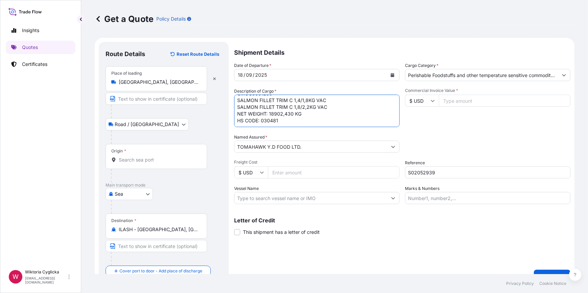
scroll to position [14, 0]
click at [295, 115] on textarea "GMOU9001299 SALMON FILLET TRIM C 1,4/1,8KG VAC SALMON FILLET TRIM C 1,8/2,2KG V…" at bounding box center [316, 111] width 165 height 32
paste textarea "GROSS WEIGHT: 21062,430 KG 1680 BOXES"
type textarea "GMOU9001299 SALMON FILLET TRIM C 1,4/1,8KG VAC SALMON FILLET TRIM C 1,8/2,2KG V…"
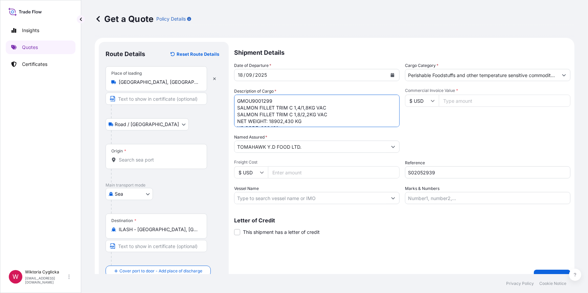
click at [495, 145] on div "Packing Category Type to search a container mode Please select a primary mode o…" at bounding box center [487, 143] width 165 height 19
click at [422, 101] on input "$ USD" at bounding box center [422, 101] width 34 height 12
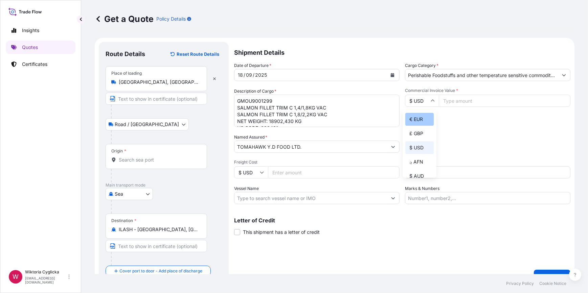
click at [423, 114] on div "€ EUR" at bounding box center [419, 119] width 28 height 13
type input "€ EUR"
click at [446, 106] on input "Commercial Invoice Value *" at bounding box center [505, 101] width 132 height 12
paste input "182082.72"
type input "182082.72"
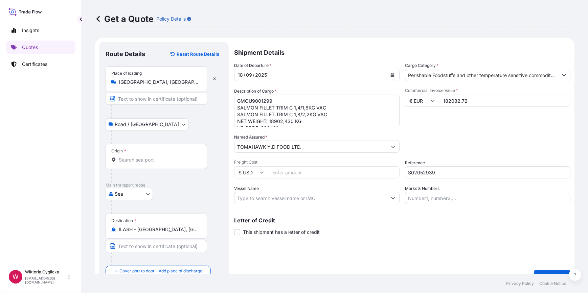
click at [448, 119] on div "Commercial Invoice Value * € EUR 182082.72" at bounding box center [487, 107] width 165 height 39
click at [168, 161] on input "Origin *" at bounding box center [159, 160] width 80 height 7
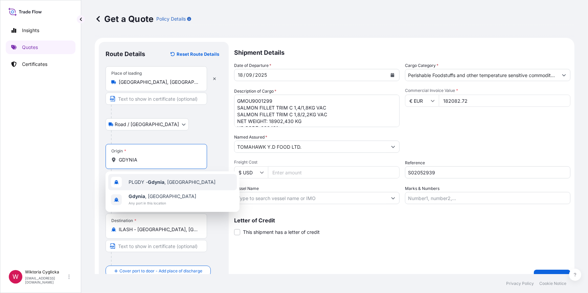
click at [148, 177] on div "PLGDY - [GEOGRAPHIC_DATA] , [GEOGRAPHIC_DATA]" at bounding box center [172, 182] width 129 height 16
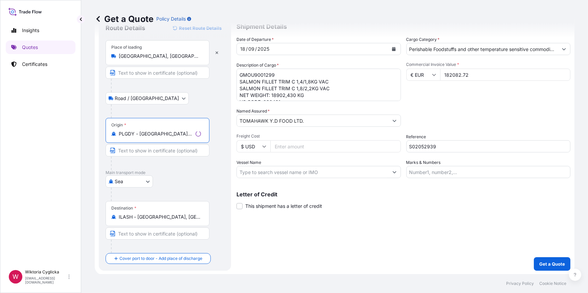
scroll to position [26, 0]
type input "PLGDY - [GEOGRAPHIC_DATA], [GEOGRAPHIC_DATA]"
click at [544, 257] on button "Get a Quote" at bounding box center [552, 264] width 37 height 14
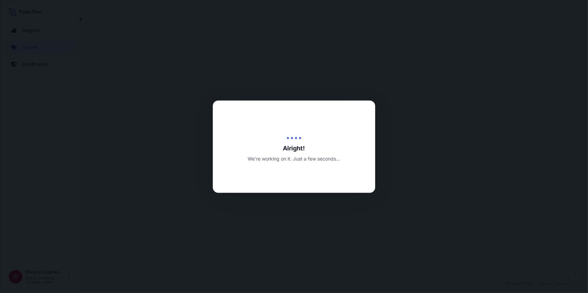
select select "Road / [GEOGRAPHIC_DATA]"
select select "Sea"
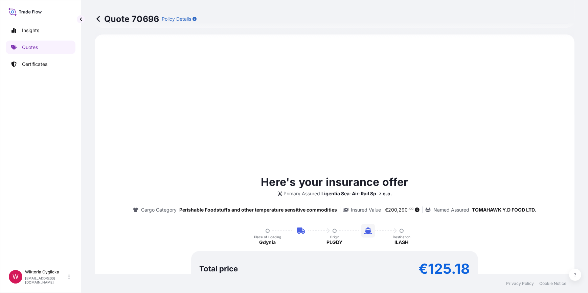
scroll to position [271, 0]
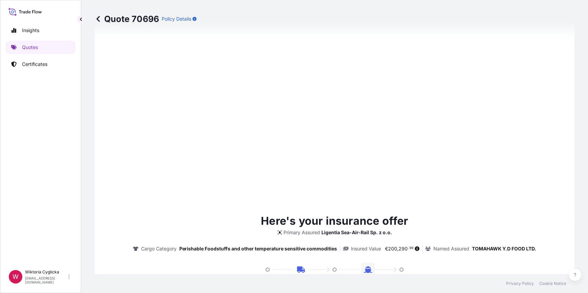
type input "[DATE]"
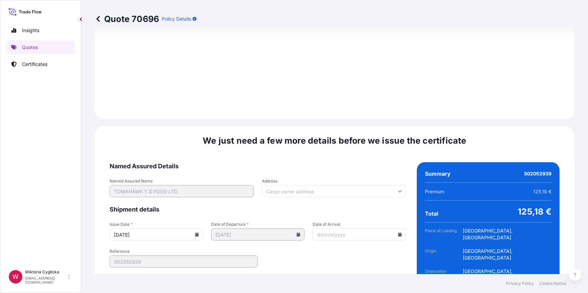
scroll to position [809, 0]
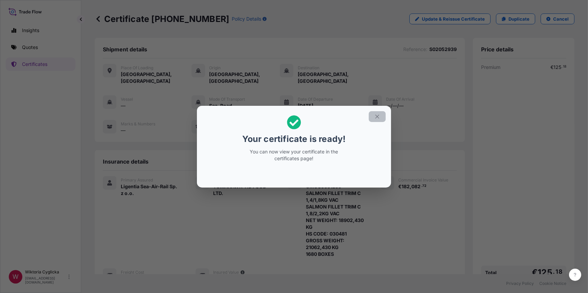
click at [382, 115] on button "button" at bounding box center [377, 116] width 17 height 11
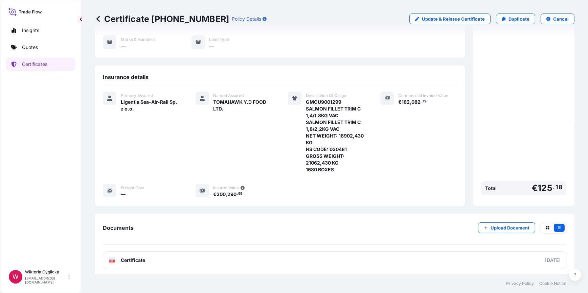
scroll to position [92, 0]
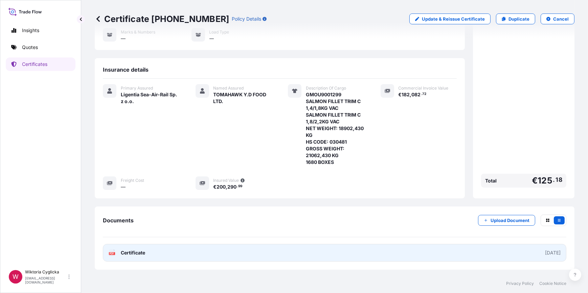
click at [298, 244] on link "PDF Certificate [DATE]" at bounding box center [334, 253] width 463 height 18
